Goal: Feedback & Contribution: Submit feedback/report problem

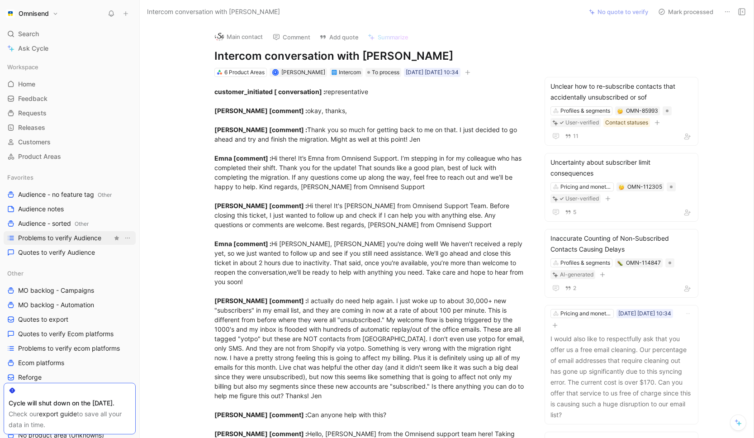
click at [58, 237] on span "Problems to verify Audience" at bounding box center [59, 237] width 83 height 9
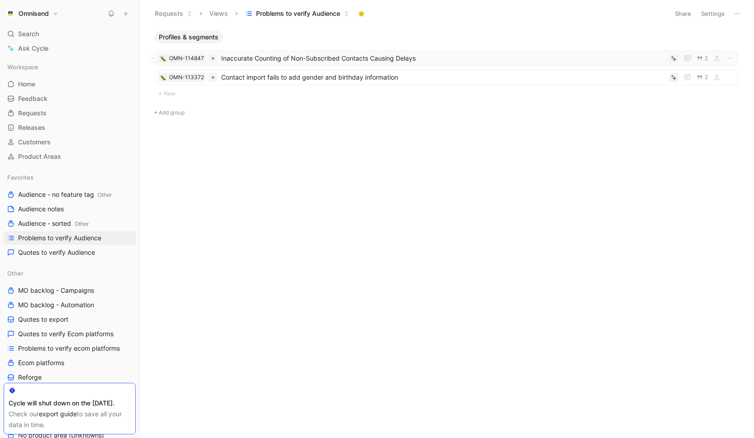
click at [299, 61] on span "Inaccurate Counting of Non-Subscribed Contacts Causing Delays" at bounding box center [443, 58] width 444 height 11
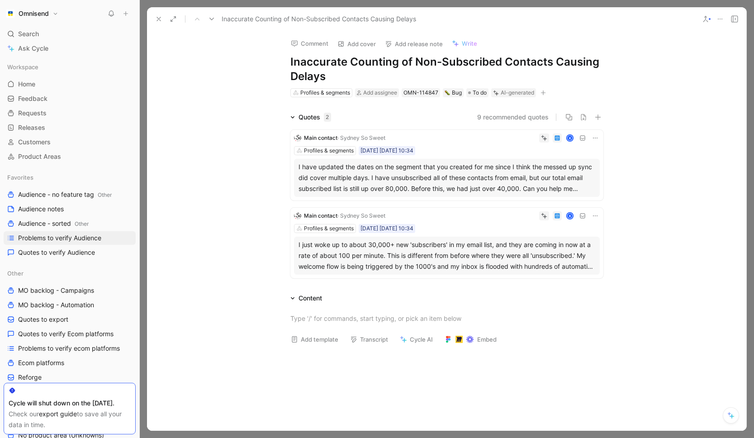
click at [449, 177] on div "I have updated the dates on the segment that you created for me since I think t…" at bounding box center [446, 177] width 297 height 33
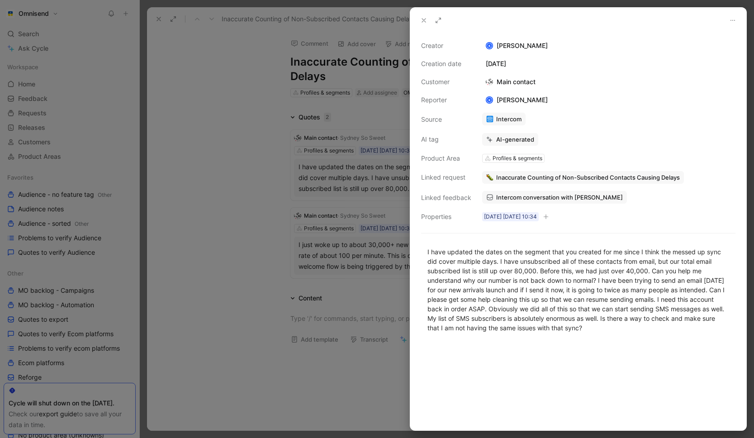
click at [259, 173] on div at bounding box center [377, 219] width 754 height 438
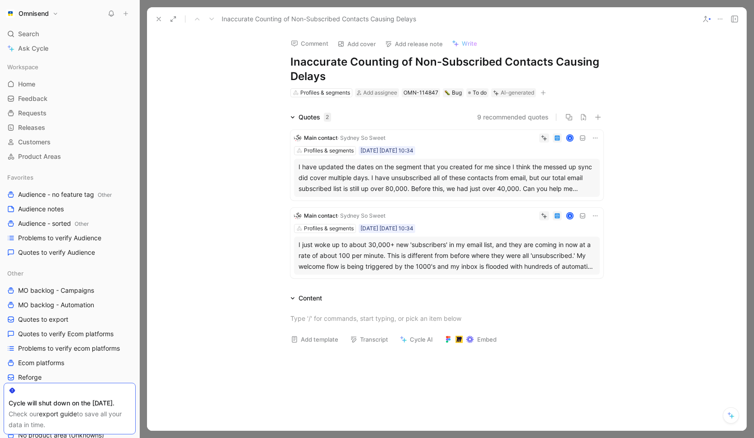
click at [433, 243] on div "I just woke up to about 30,000+ new 'subscribers' in my email list, and they ar…" at bounding box center [446, 255] width 297 height 33
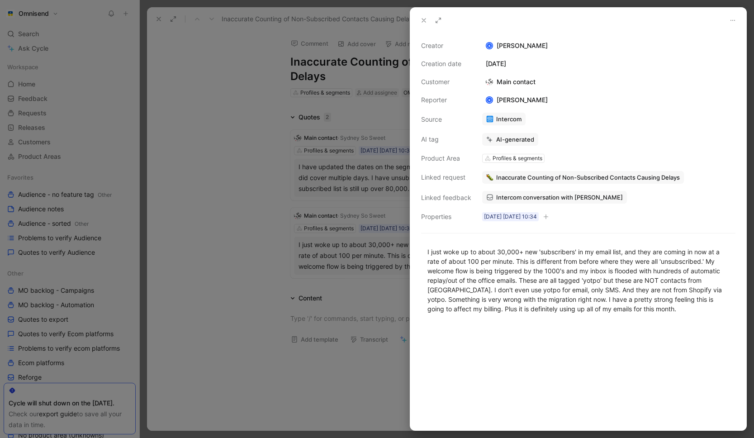
click at [583, 177] on span "Inaccurate Counting of Non-Subscribed Contacts Causing Delays" at bounding box center [588, 177] width 184 height 8
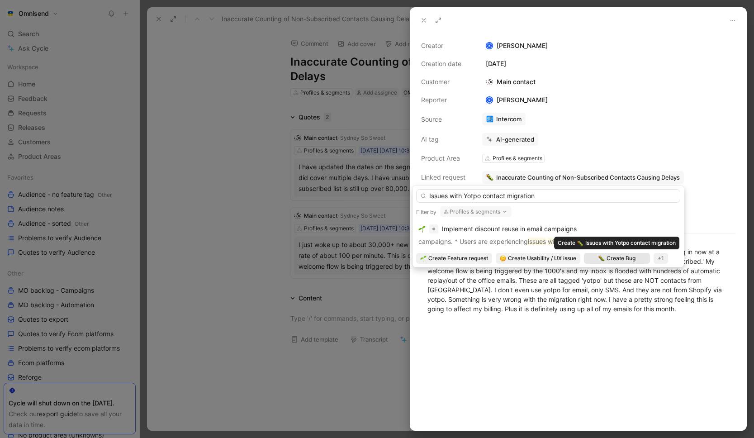
type input "Issues with Yotpo contact migration"
click at [614, 263] on div "Create Bug" at bounding box center [617, 258] width 66 height 11
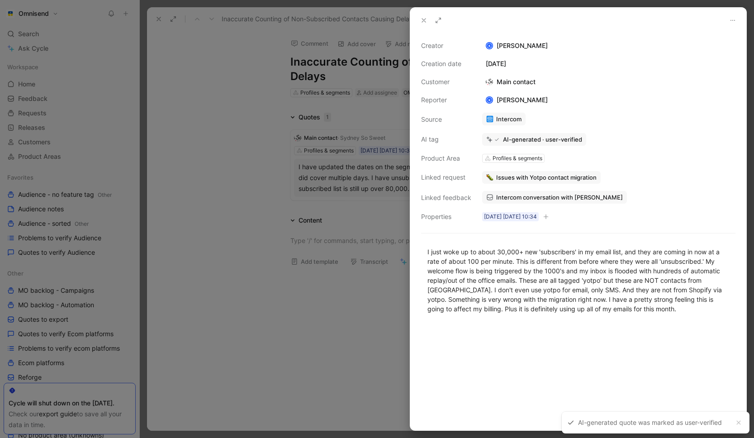
click at [560, 177] on span "Issues with Yotpo contact migration" at bounding box center [546, 177] width 100 height 8
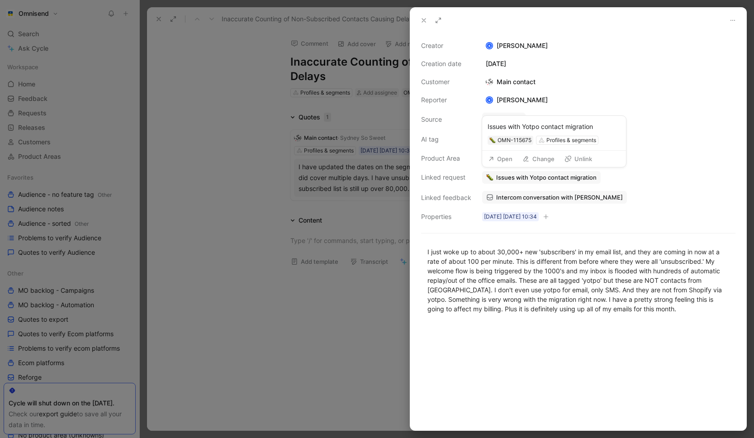
click at [502, 158] on button "Open" at bounding box center [500, 158] width 33 height 13
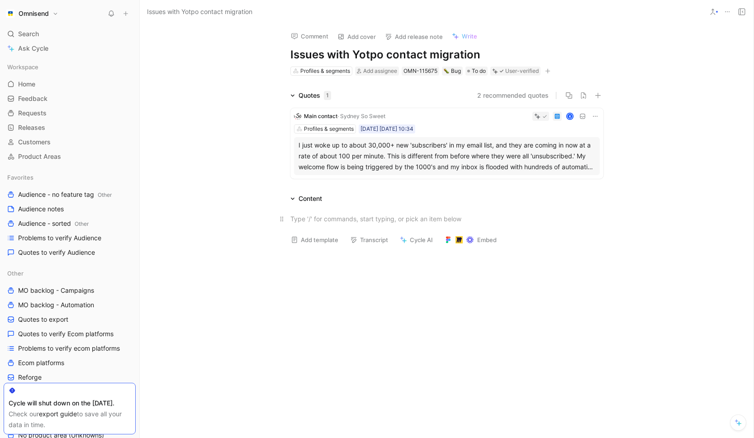
click at [386, 213] on p at bounding box center [446, 218] width 347 height 15
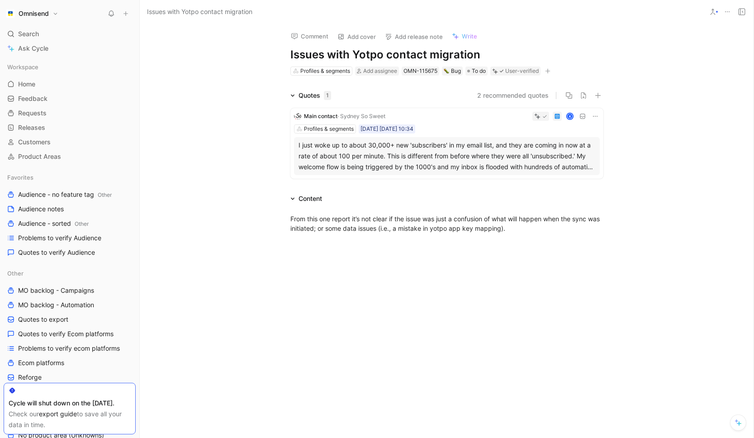
click at [451, 287] on div at bounding box center [447, 308] width 614 height 131
click at [243, 175] on div "Quotes 1 2 recommended quotes Main contact · Sydney So Sweet K Profiles & segme…" at bounding box center [447, 136] width 614 height 92
click at [249, 154] on div "Quotes 1 2 recommended quotes Main contact · Sydney So Sweet K Profiles & segme…" at bounding box center [447, 136] width 614 height 92
click at [84, 243] on link "Problems to verify Audience" at bounding box center [70, 238] width 132 height 14
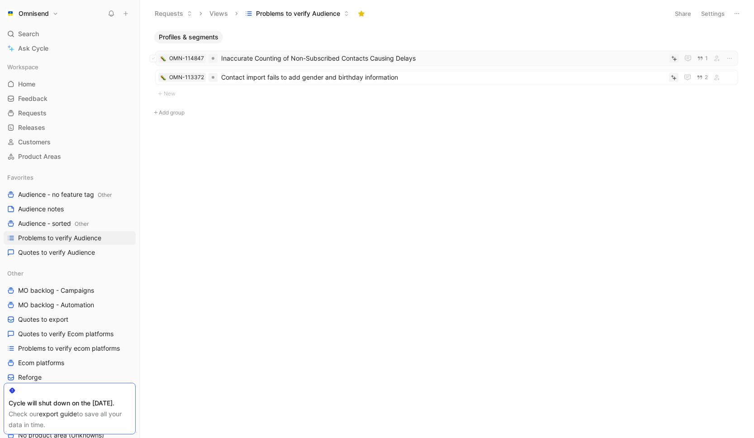
click at [373, 62] on span "Inaccurate Counting of Non-Subscribed Contacts Causing Delays" at bounding box center [443, 58] width 444 height 11
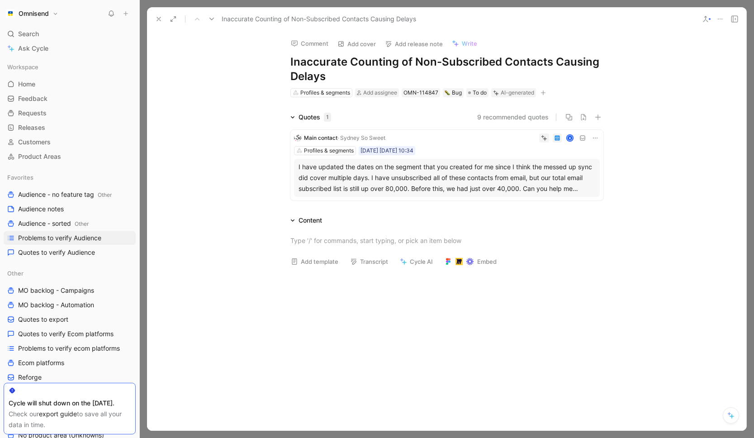
click at [595, 137] on icon at bounding box center [594, 137] width 7 height 7
click at [581, 195] on span "Delete quote" at bounding box center [567, 195] width 38 height 8
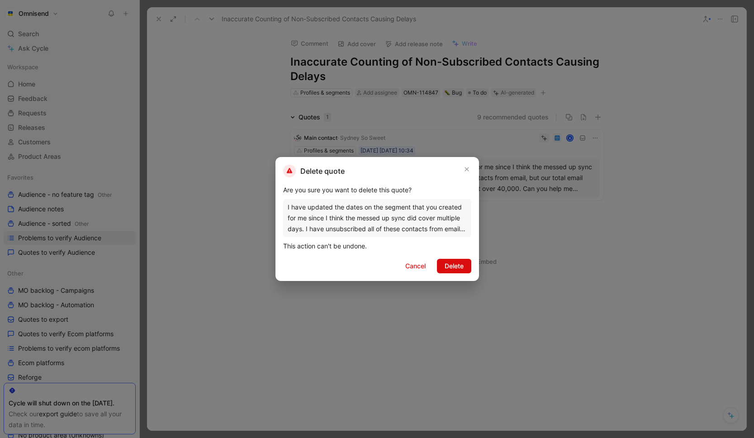
click at [455, 271] on button "Delete" at bounding box center [454, 266] width 34 height 14
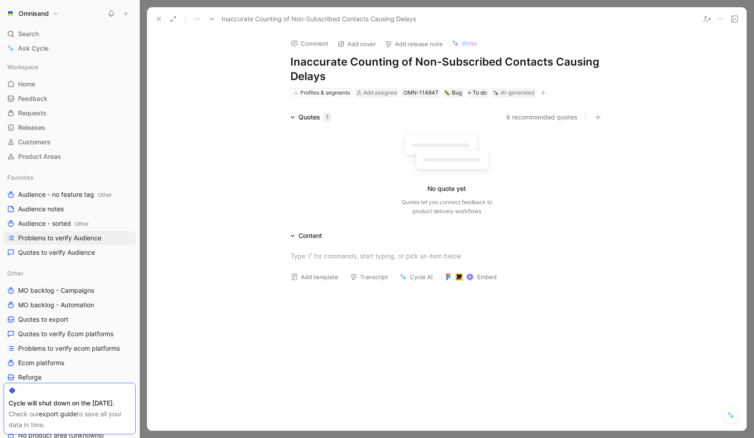
click at [592, 272] on div "Add template Transcript Cycle AI Embed" at bounding box center [446, 279] width 347 height 19
click at [585, 196] on div "No quote yet Quotes let you connect feedback to product delivery workflows" at bounding box center [446, 173] width 313 height 86
click at [721, 19] on icon at bounding box center [719, 18] width 7 height 7
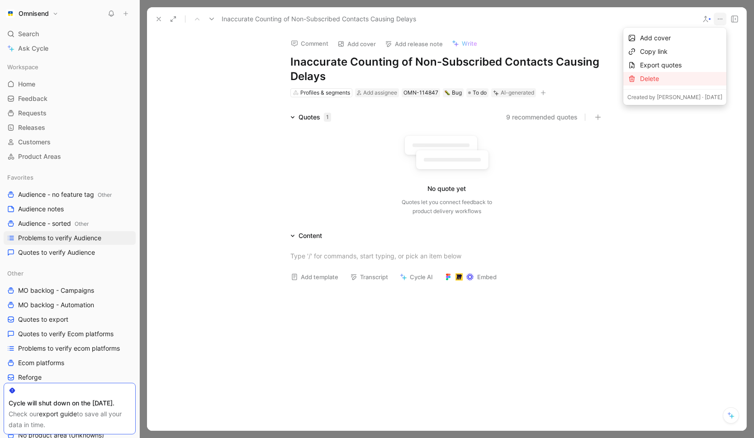
click at [644, 80] on div "Delete" at bounding box center [681, 78] width 82 height 11
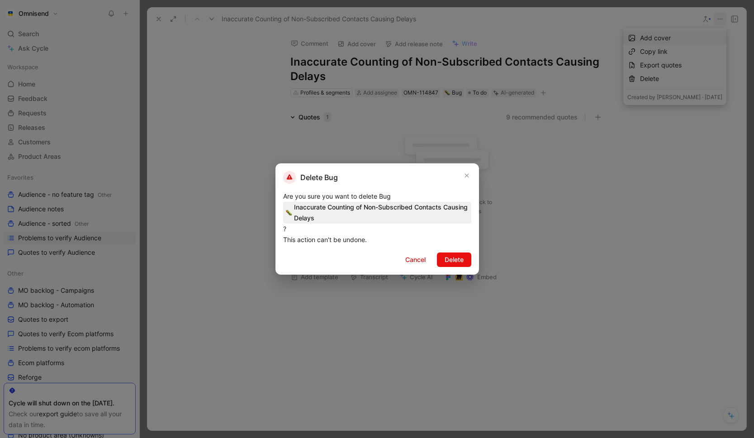
click at [461, 262] on span "Delete" at bounding box center [453, 259] width 19 height 11
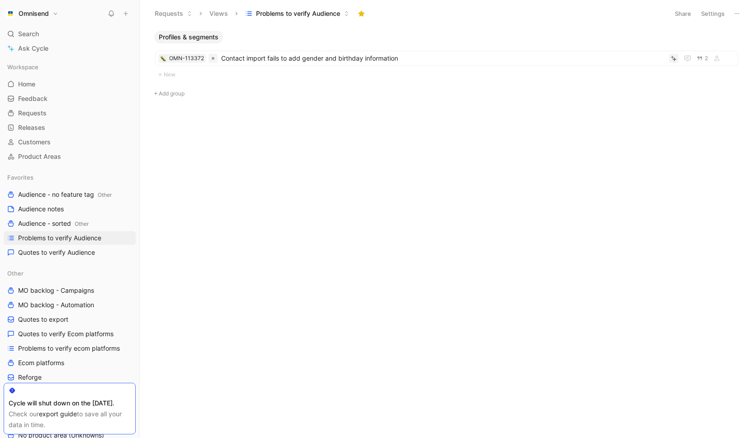
click at [603, 265] on div "Profiles & segments OMN-113372 Contact import fails to add gender and birthday …" at bounding box center [446, 234] width 601 height 407
click at [326, 61] on span "Contact import fails to add gender and birthday information" at bounding box center [443, 58] width 444 height 11
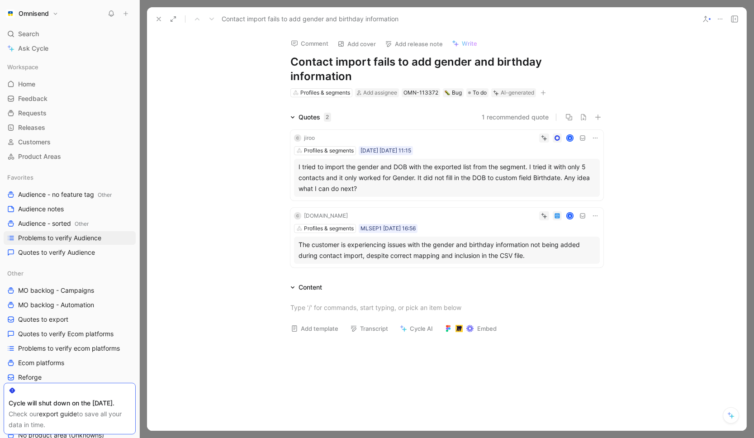
click at [224, 192] on div "Quotes 2 1 recommended quote C jiroo K Profiles & segments [DATE] [DATE] 11:15 …" at bounding box center [446, 191] width 599 height 159
click at [474, 241] on div "The customer is experiencing issues with the gender and birthday information no…" at bounding box center [446, 250] width 297 height 22
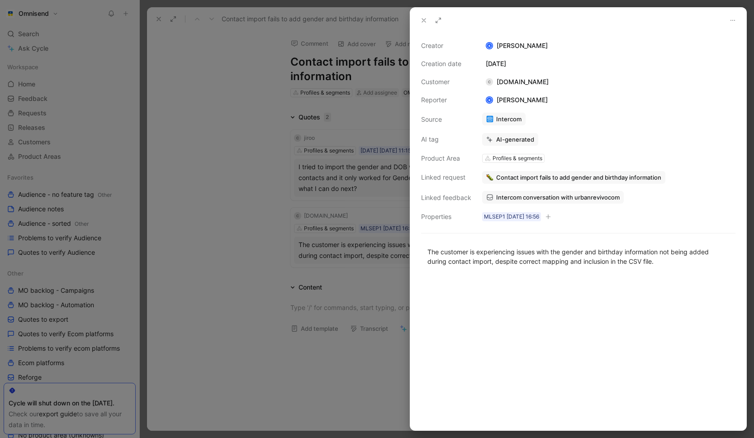
click at [316, 248] on div at bounding box center [377, 219] width 754 height 438
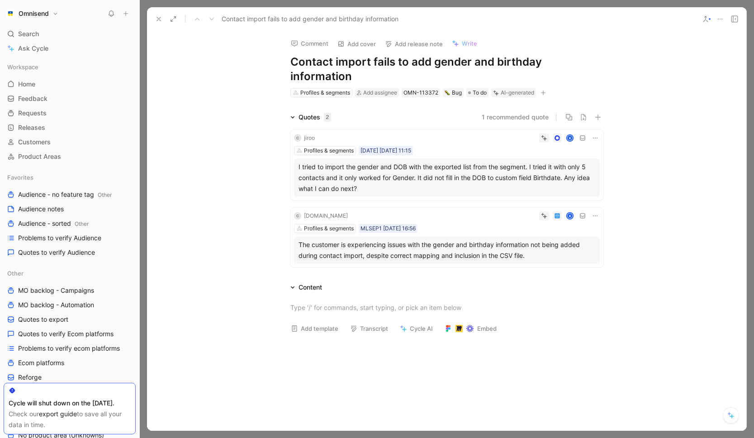
click at [336, 211] on div "[DOMAIN_NAME]" at bounding box center [326, 215] width 44 height 9
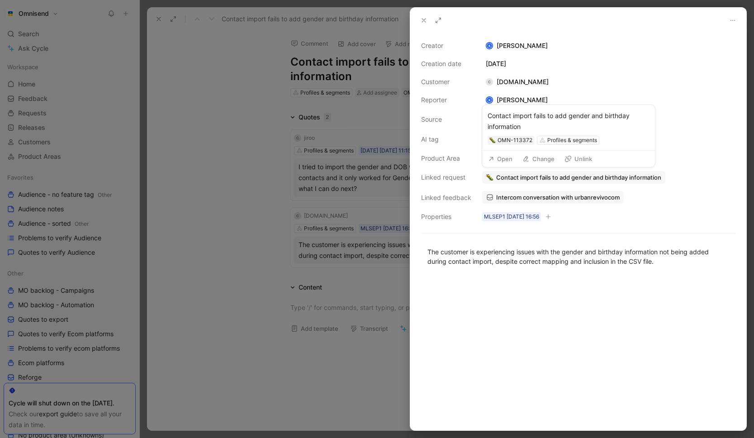
click at [542, 179] on span "Contact import fails to add gender and birthday information" at bounding box center [578, 177] width 165 height 8
click at [248, 173] on div at bounding box center [377, 219] width 754 height 438
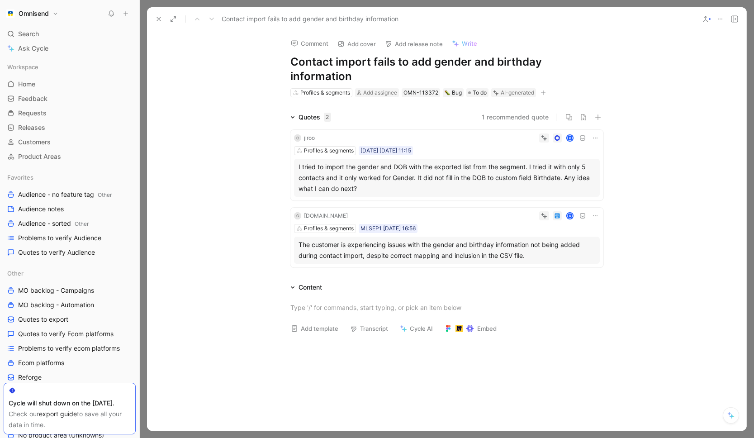
click at [597, 134] on icon at bounding box center [594, 137] width 7 height 7
click at [453, 88] on div "Bug" at bounding box center [452, 92] width 17 height 9
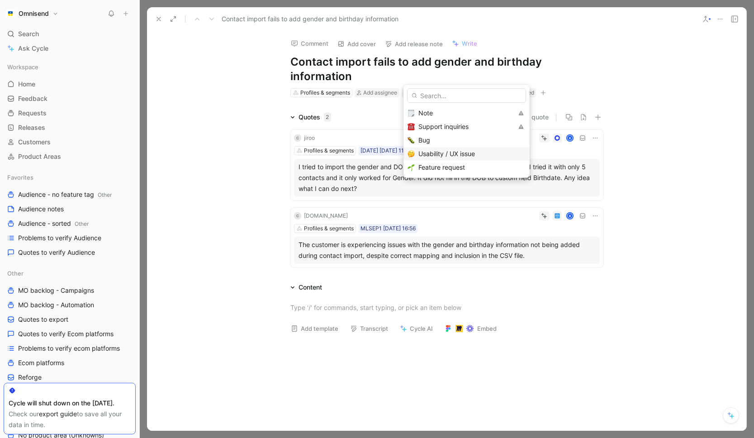
click at [434, 151] on span "Usability / UX issue" at bounding box center [446, 154] width 57 height 8
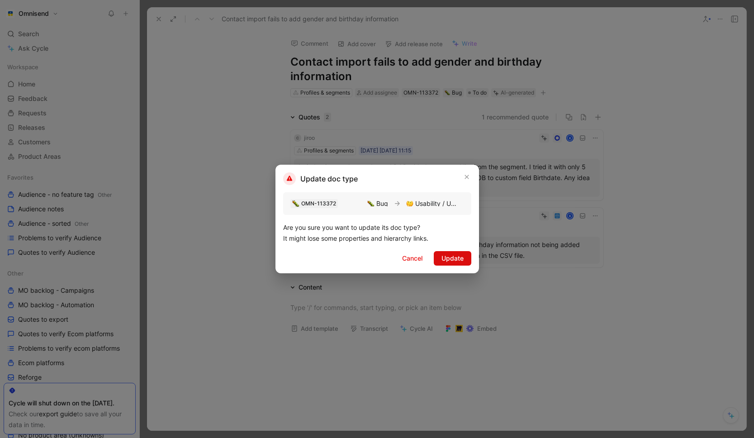
click at [445, 253] on span "Update" at bounding box center [452, 258] width 22 height 11
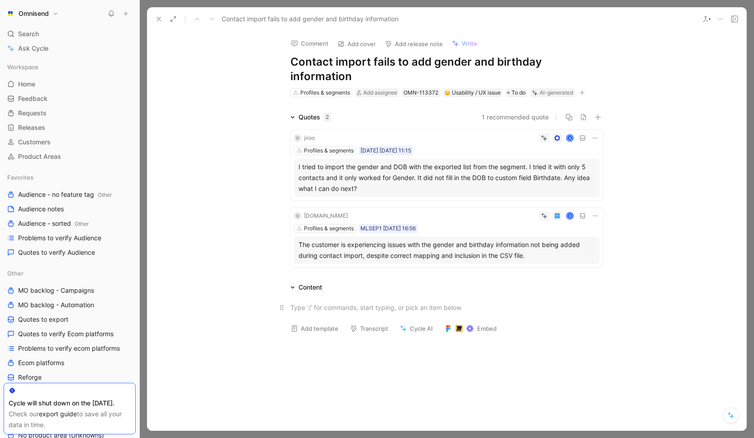
click at [326, 302] on div at bounding box center [446, 306] width 313 height 9
click at [281, 322] on div at bounding box center [446, 387] width 599 height 131
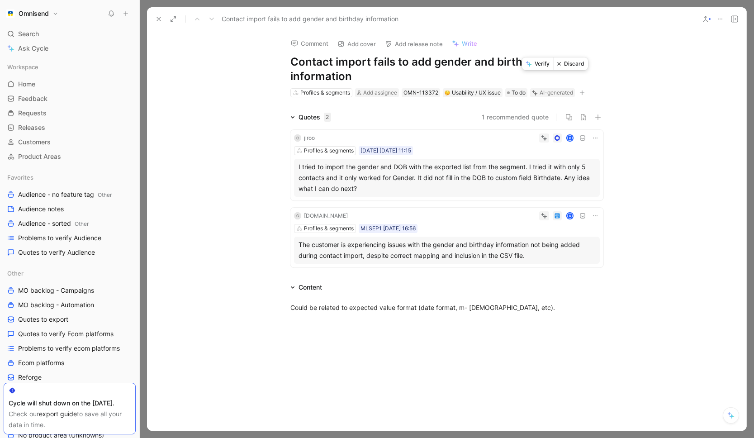
click at [539, 66] on button "Verify" at bounding box center [537, 63] width 31 height 13
click at [533, 111] on button "Verify" at bounding box center [526, 109] width 31 height 13
click at [533, 189] on button "Verify" at bounding box center [526, 186] width 31 height 13
click at [634, 181] on div "Quotes 2 1 recommended quote C jiroo K Profiles & segments [DATE] [DATE] 11:15 …" at bounding box center [446, 191] width 599 height 159
click at [156, 19] on icon at bounding box center [158, 18] width 7 height 7
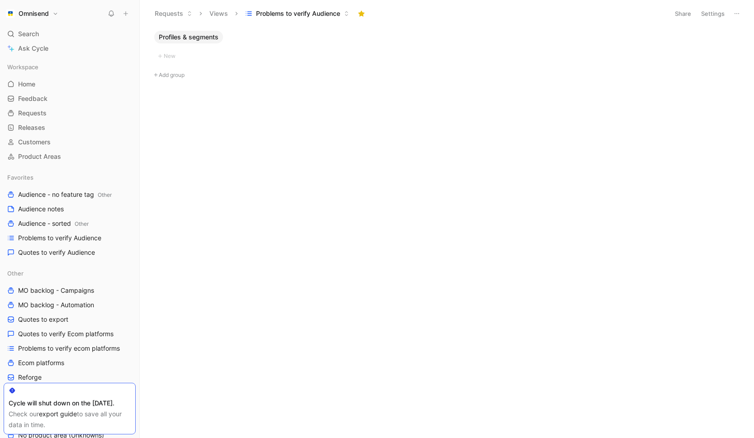
click at [364, 165] on div "Profiles & segments New Add group" at bounding box center [446, 234] width 601 height 407
click at [61, 250] on span "Quotes to verify Audience" at bounding box center [56, 252] width 77 height 9
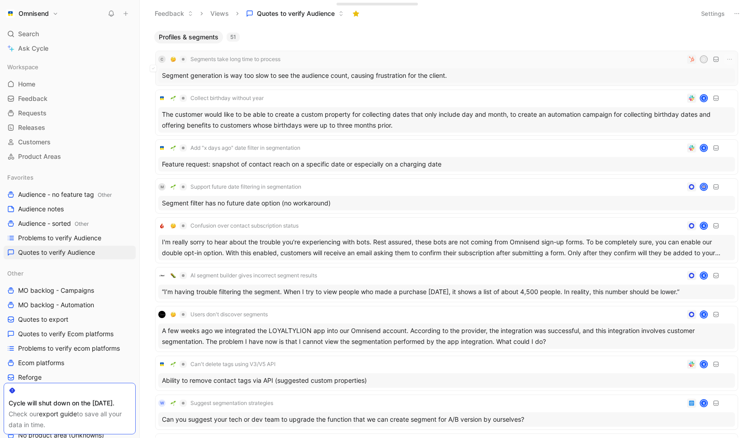
click at [311, 77] on div "Segment generation is way too slow to see the audience count, causing frustrati…" at bounding box center [446, 75] width 576 height 14
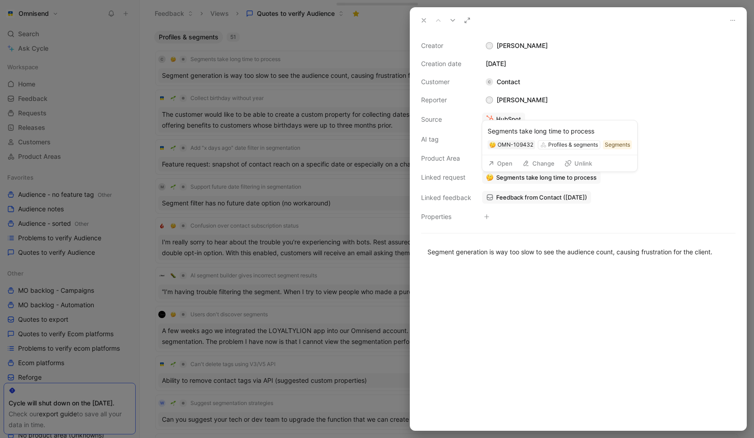
click at [560, 177] on span "Segments take long time to process" at bounding box center [546, 177] width 100 height 8
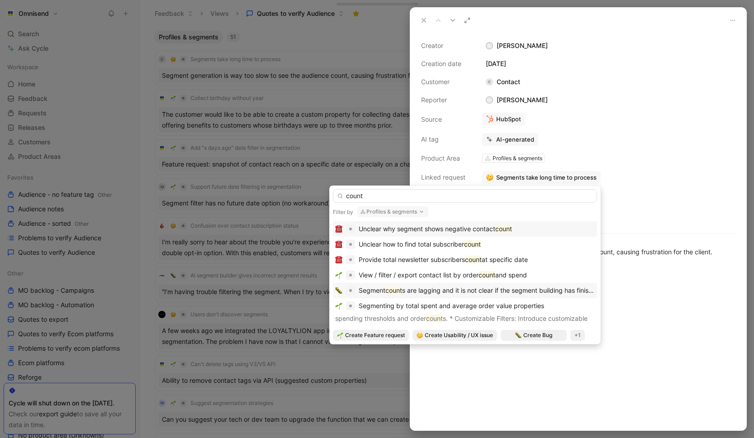
type input "count"
click at [464, 288] on span "s are lagging and it is not clear if the segment building has finished" at bounding box center [501, 290] width 198 height 8
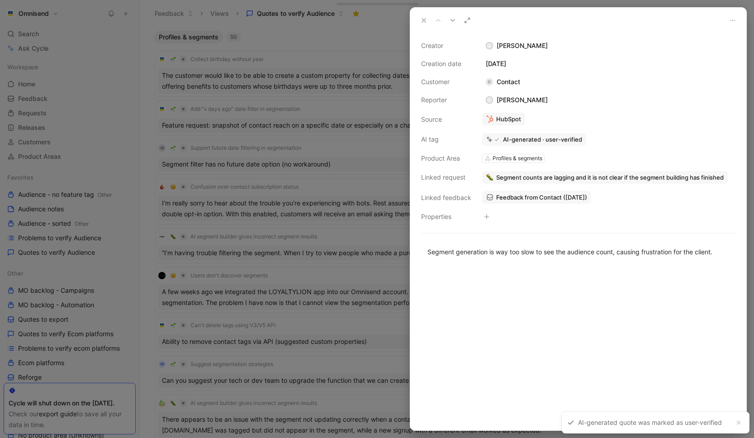
click at [475, 288] on div at bounding box center [578, 348] width 336 height 164
click at [346, 52] on div at bounding box center [377, 219] width 754 height 438
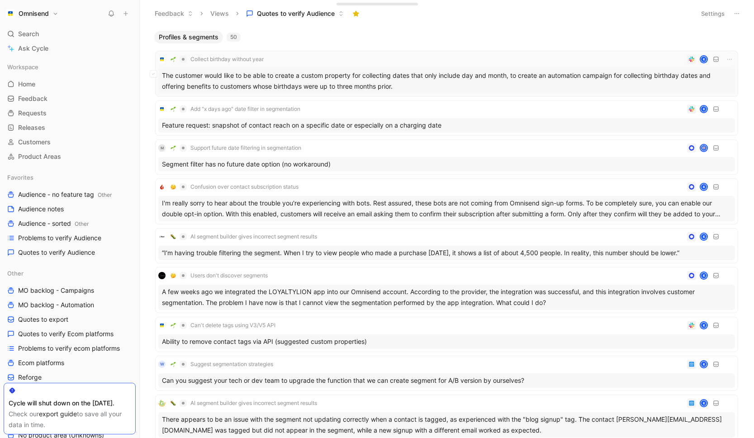
click at [333, 82] on div "The customer would like to be able to create a custom property for collecting d…" at bounding box center [446, 80] width 576 height 25
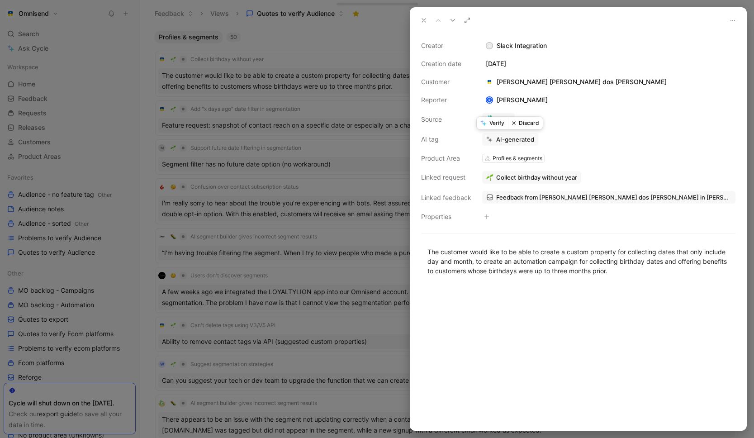
click at [496, 124] on button "Verify" at bounding box center [492, 123] width 31 height 13
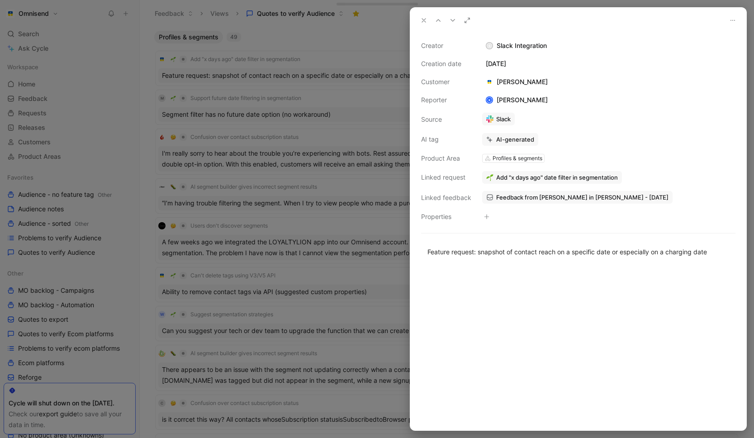
click at [422, 22] on use at bounding box center [424, 21] width 4 height 4
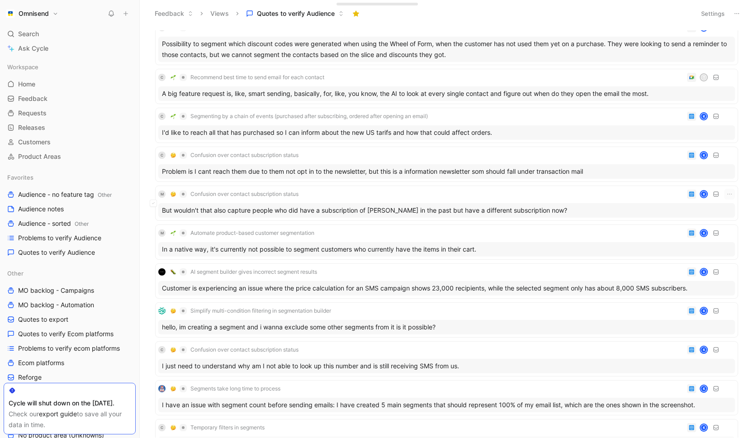
scroll to position [1084, 0]
click at [411, 312] on div "Simplify multi-condition filtering in segmentation builder K" at bounding box center [446, 311] width 576 height 11
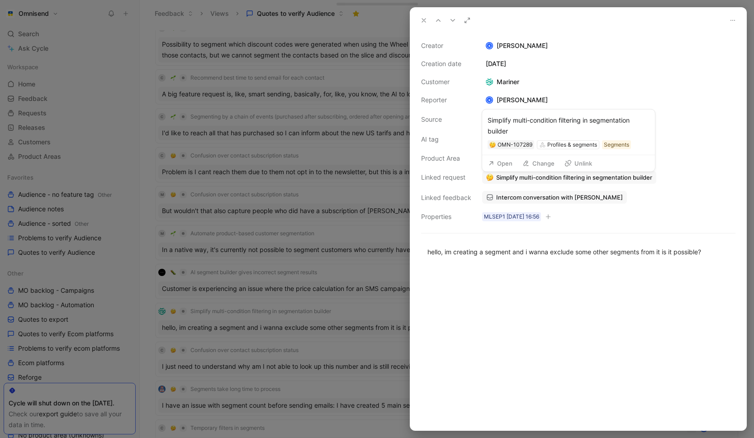
click at [562, 179] on span "Simplify multi-condition filtering in segmentation builder" at bounding box center [574, 177] width 156 height 8
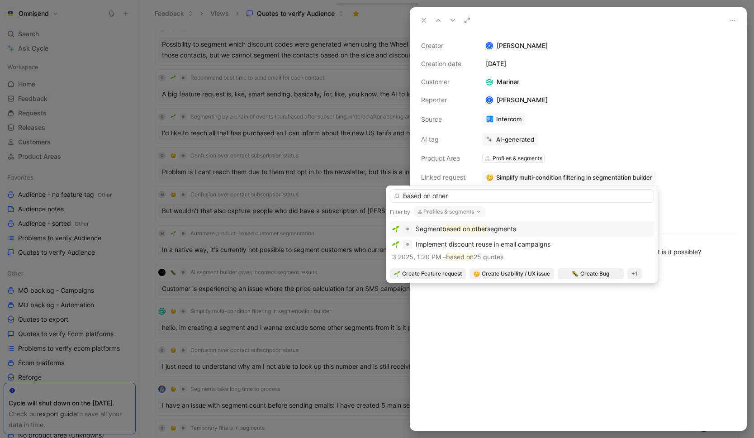
type input "based on other"
click at [516, 226] on span "segments" at bounding box center [501, 229] width 29 height 8
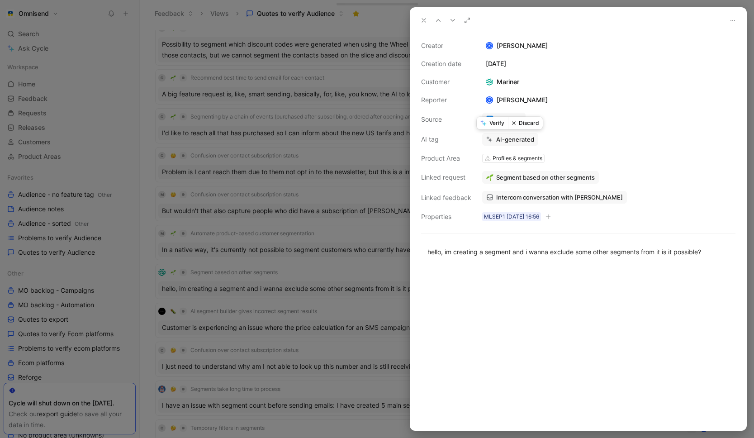
click at [491, 122] on button "Verify" at bounding box center [492, 123] width 31 height 13
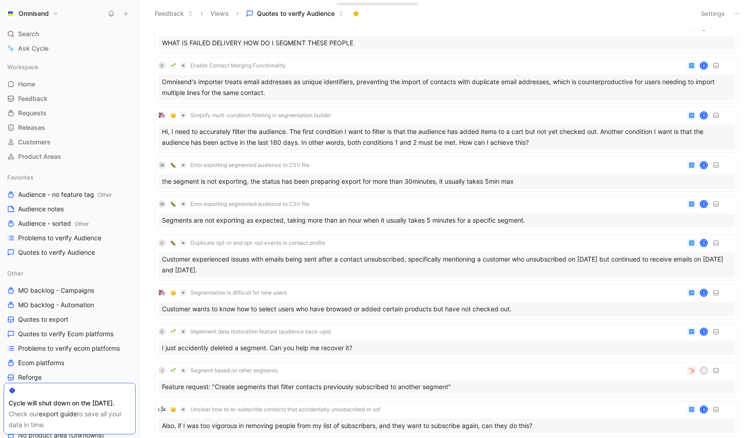
scroll to position [458, 0]
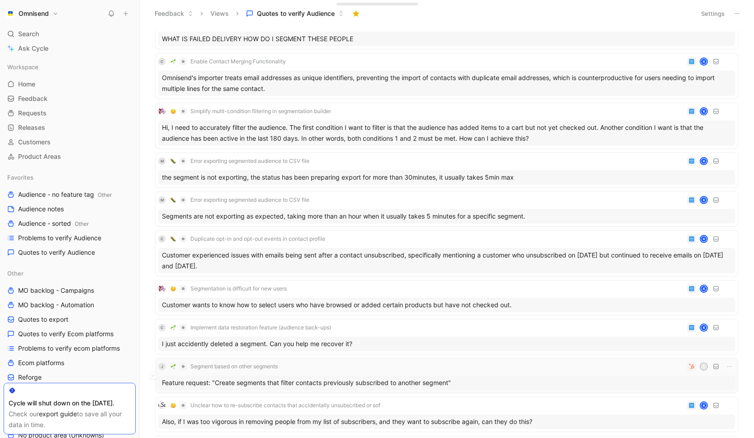
click at [405, 371] on div "J Segment based on other segments A" at bounding box center [446, 366] width 576 height 11
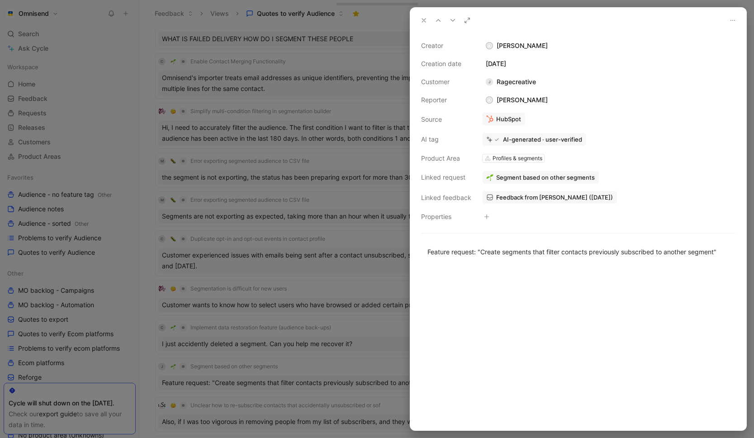
drag, startPoint x: 421, startPoint y: 23, endPoint x: 220, endPoint y: 19, distance: 201.2
click at [419, 23] on button at bounding box center [423, 20] width 13 height 13
